Goal: Task Accomplishment & Management: Use online tool/utility

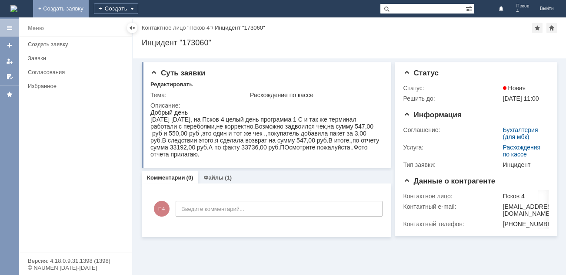
click at [89, 7] on link "+ Создать заявку" at bounding box center [61, 8] width 56 height 17
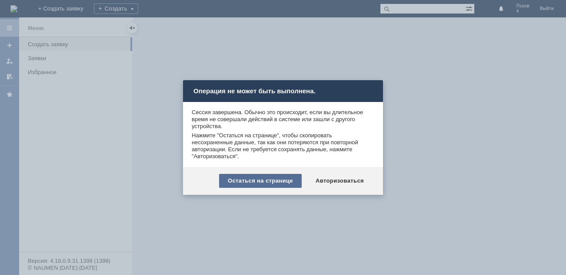
click at [284, 176] on div "Остаться на странице" at bounding box center [260, 181] width 83 height 14
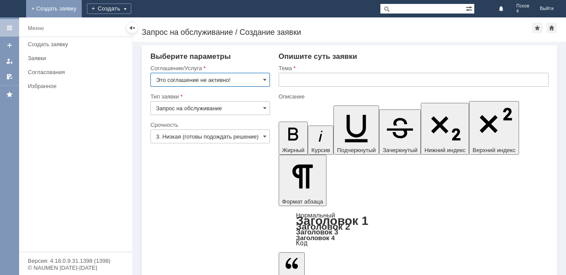
click at [82, 7] on link "+ Создать заявку" at bounding box center [54, 8] width 56 height 17
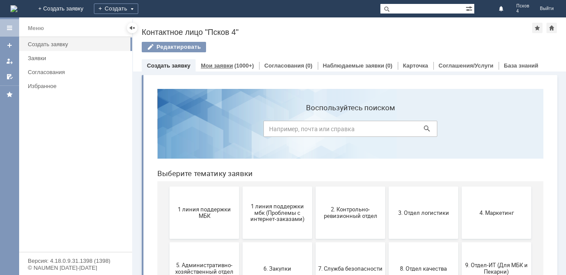
click at [234, 61] on div "Мои заявки (1000+)" at bounding box center [228, 65] width 64 height 13
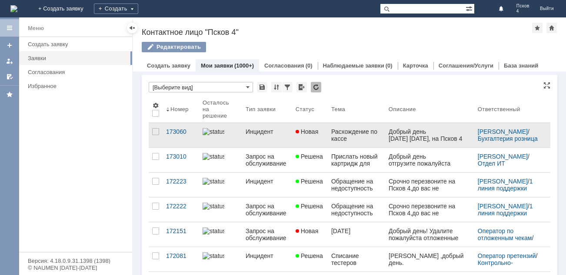
click at [266, 128] on div "Инцидент" at bounding box center [267, 131] width 43 height 7
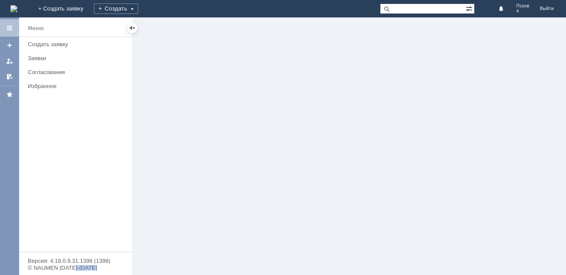
click at [266, 128] on div at bounding box center [349, 145] width 433 height 257
